Goal: Obtain resource: Obtain resource

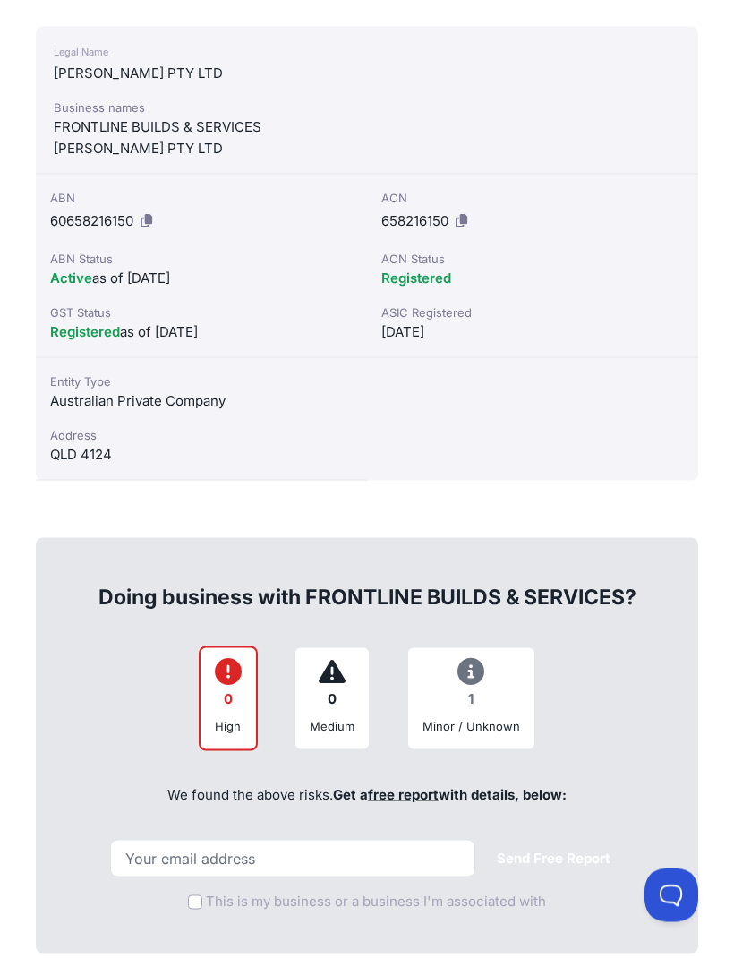
scroll to position [502, 0]
click at [482, 690] on div "1" at bounding box center [472, 698] width 98 height 35
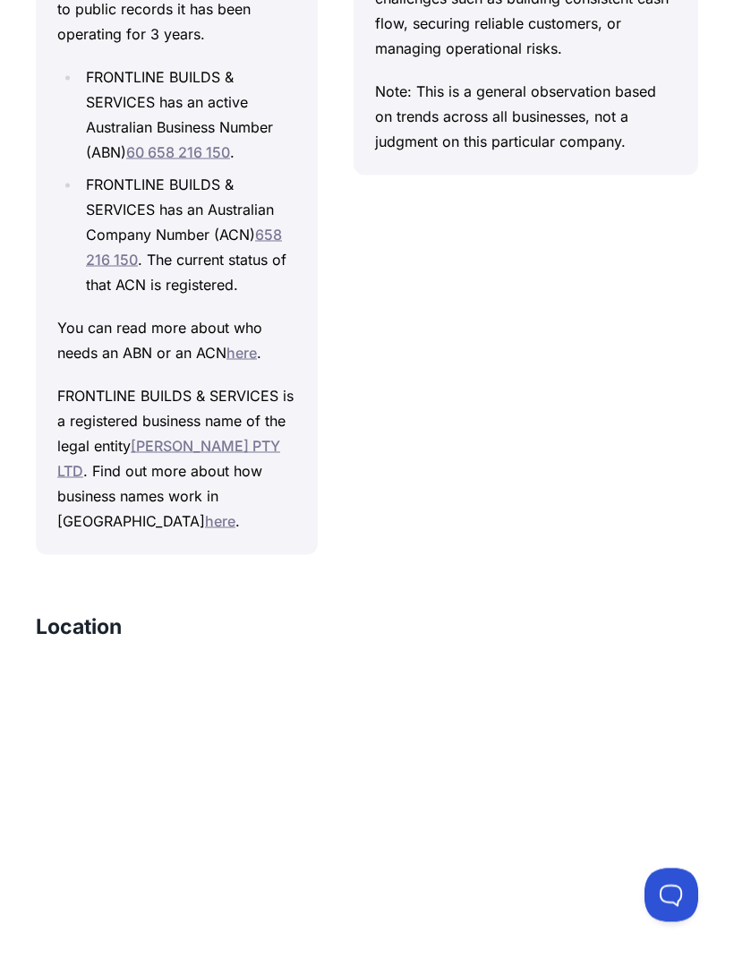
scroll to position [2134, 0]
click at [208, 436] on link "[PERSON_NAME] PTY LTD" at bounding box center [168, 457] width 223 height 43
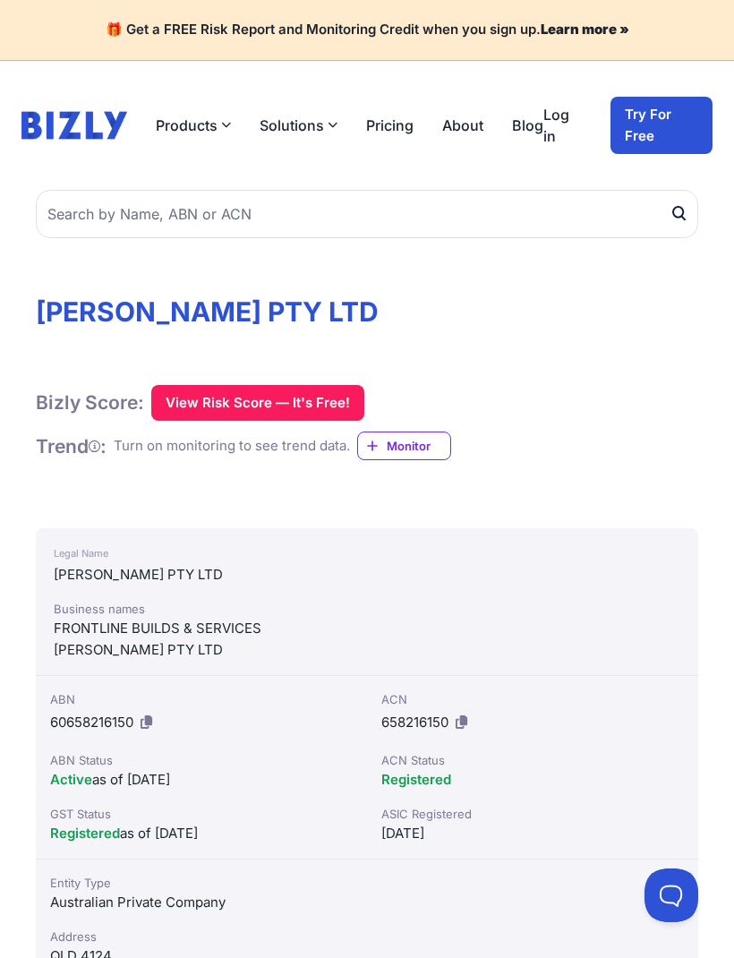
click at [266, 400] on button "View Risk Score — It's Free!" at bounding box center [257, 403] width 213 height 36
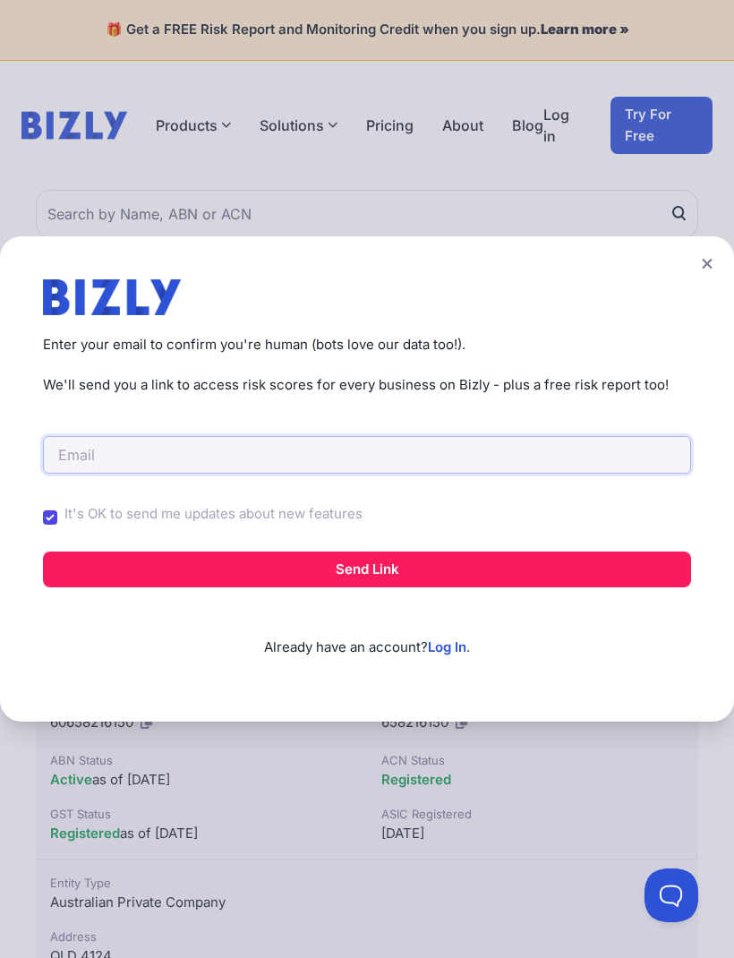
click at [114, 463] on input "email" at bounding box center [367, 455] width 648 height 38
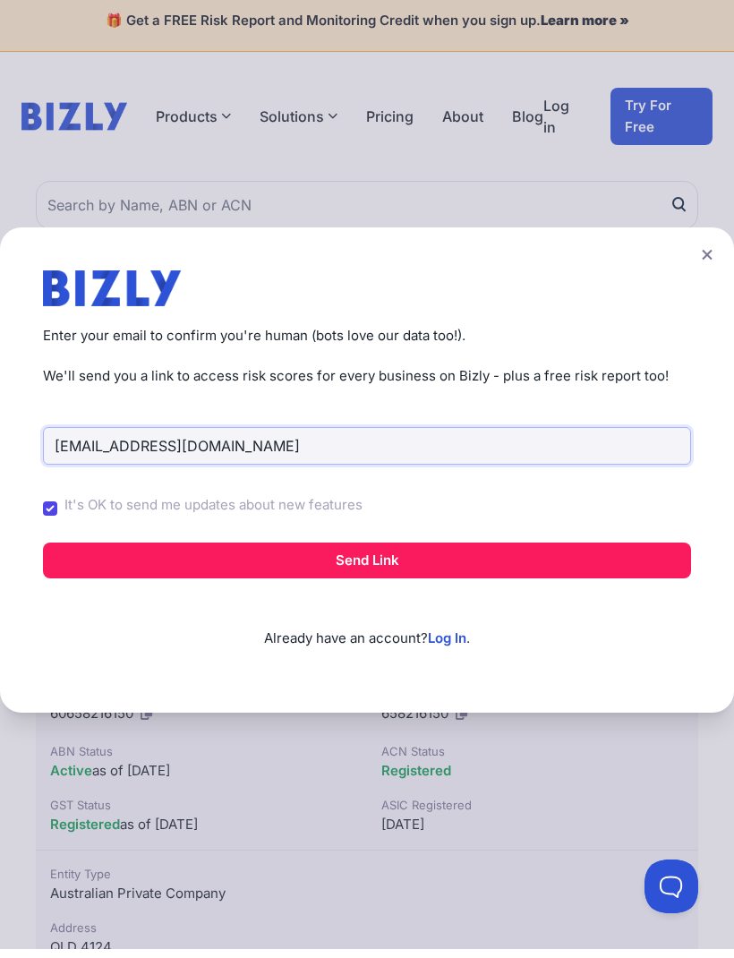
type input "mad1micky@yahoo.com.au"
click at [426, 582] on button "Send Link" at bounding box center [367, 570] width 648 height 36
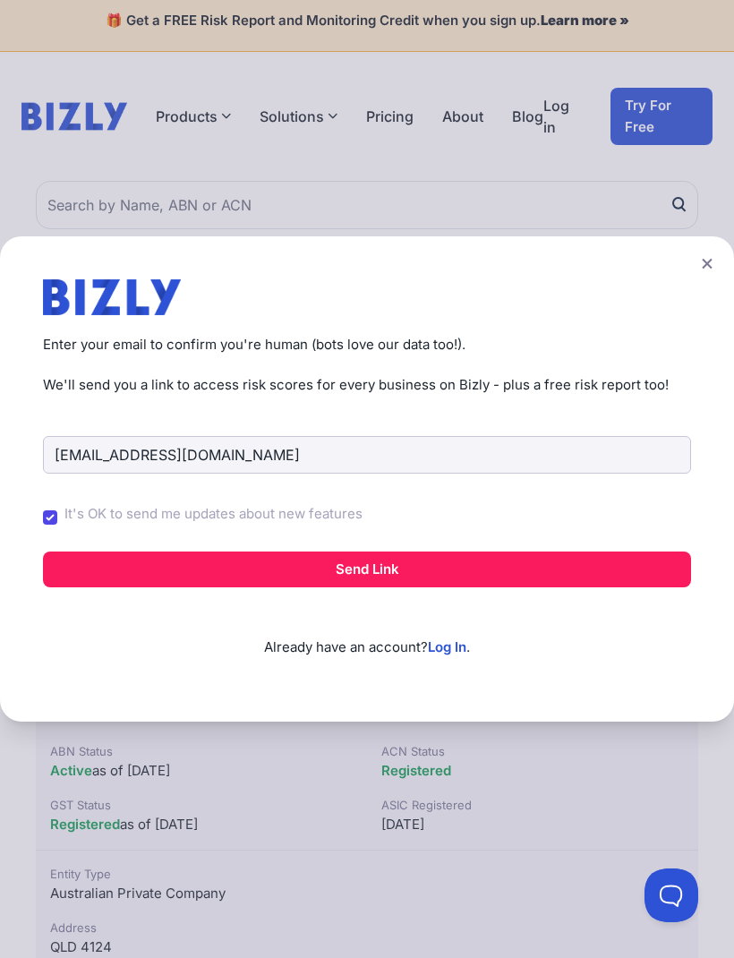
click at [50, 525] on input "It's OK to send me updates about new features" at bounding box center [50, 517] width 14 height 14
checkbox input "false"
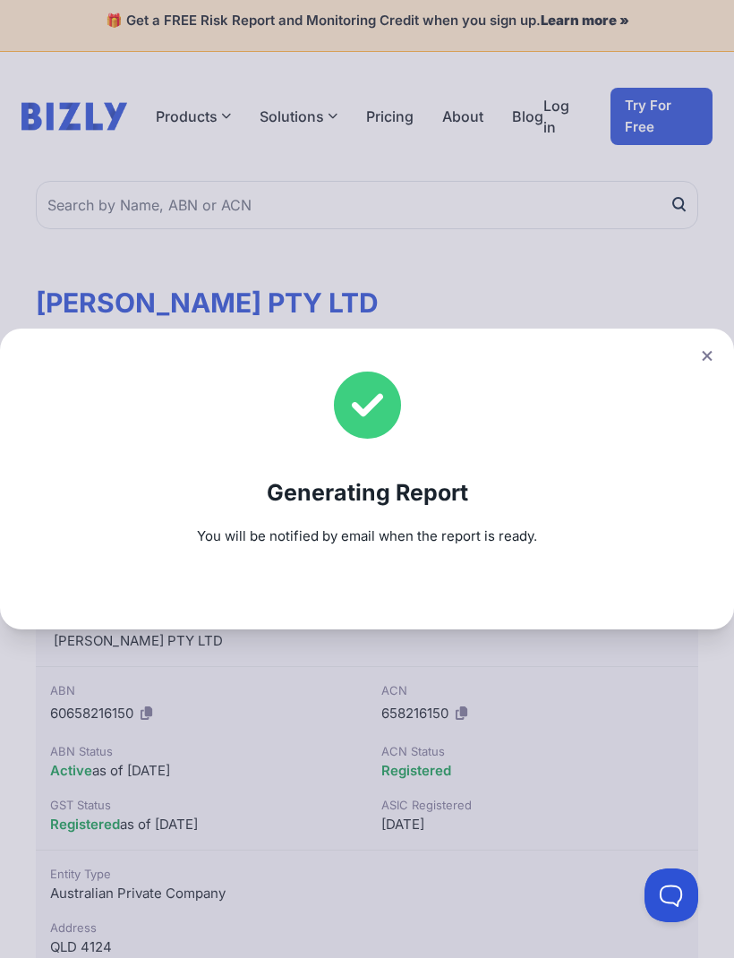
click at [717, 369] on button at bounding box center [707, 356] width 25 height 26
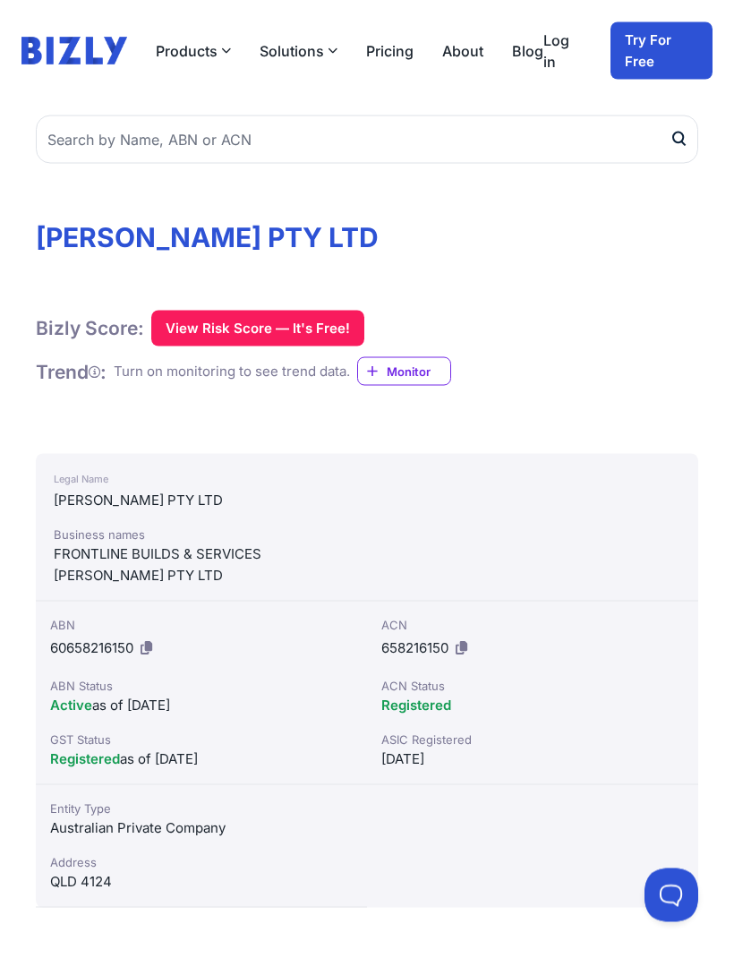
scroll to position [0, 0]
